Goal: Browse casually

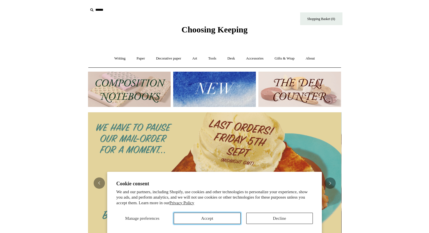
click at [203, 216] on button "Accept" at bounding box center [207, 218] width 67 height 11
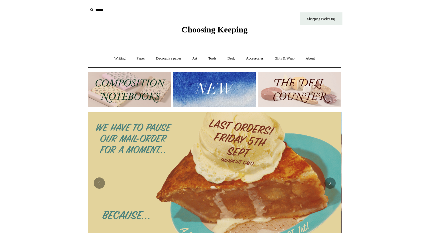
click at [135, 84] on img at bounding box center [129, 89] width 83 height 35
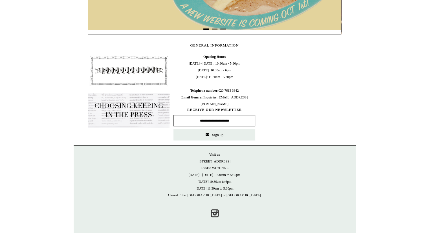
scroll to position [224, 0]
click at [215, 215] on link "Instagram" at bounding box center [215, 213] width 12 height 12
